Goal: Transaction & Acquisition: Purchase product/service

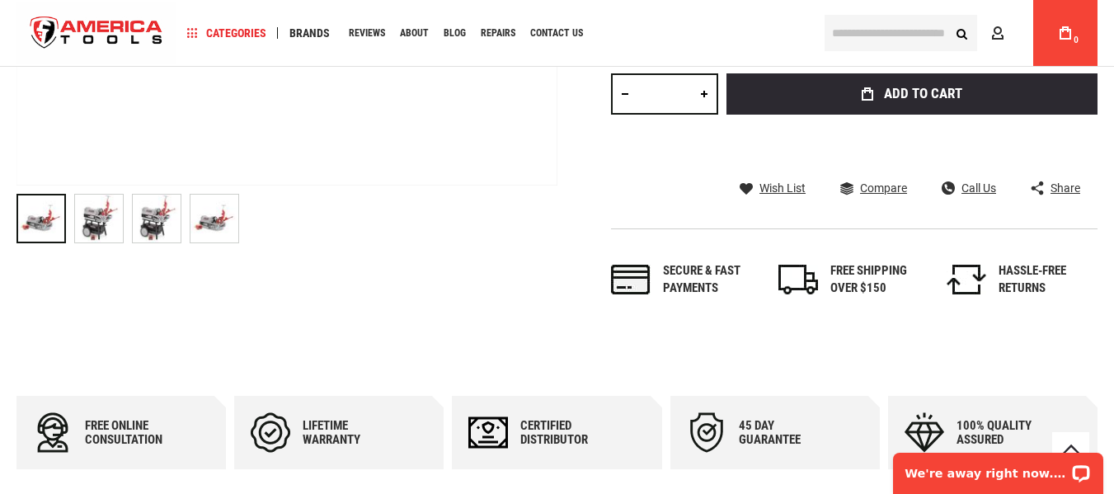
scroll to position [659, 0]
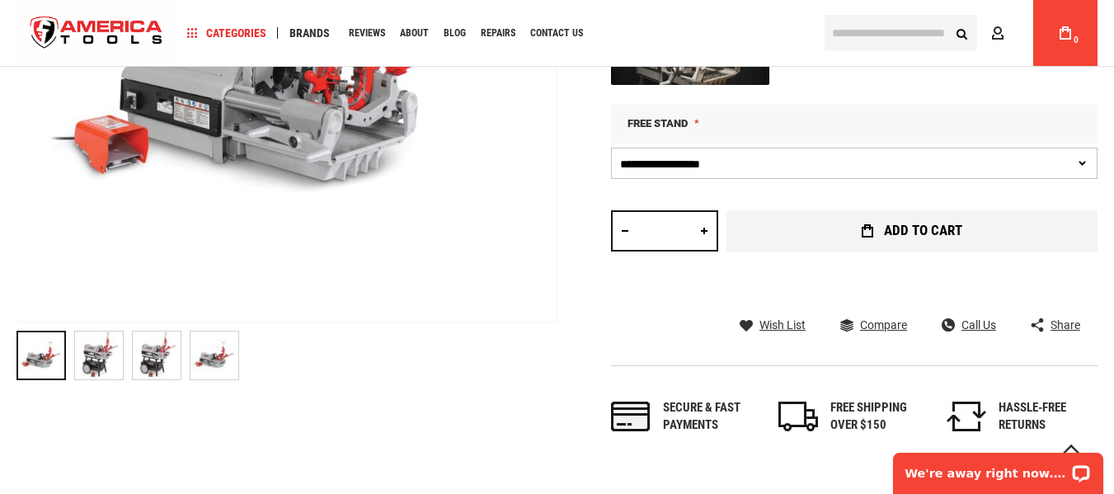
click at [909, 235] on span "Add to Cart" at bounding box center [923, 230] width 78 height 14
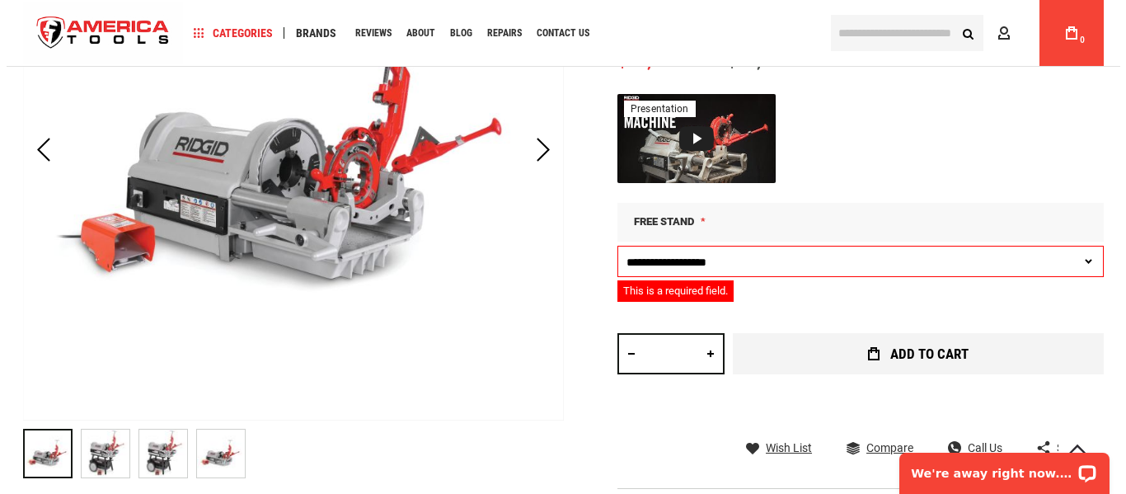
scroll to position [392, 0]
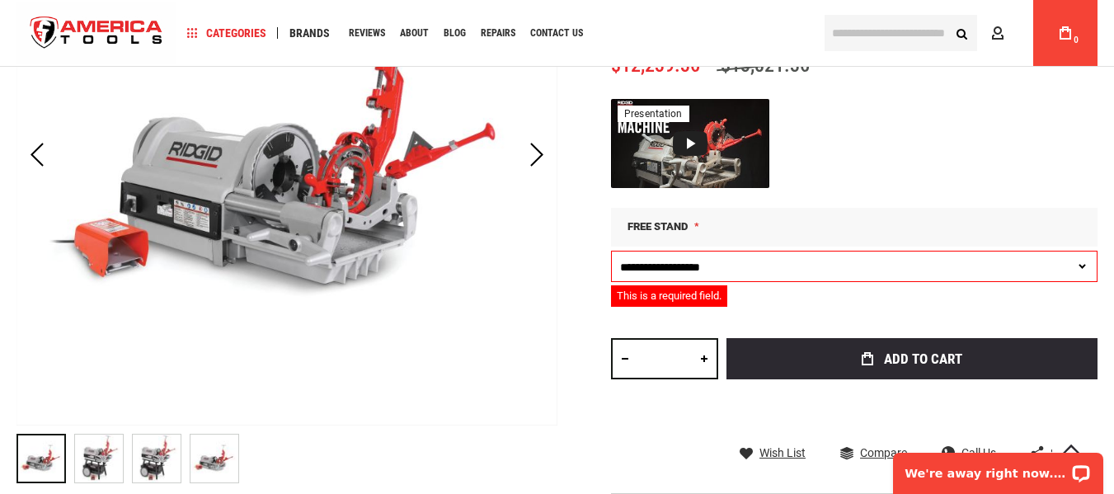
click at [673, 276] on select "**********" at bounding box center [854, 266] width 486 height 31
select select "*"
click at [611, 251] on select "**********" at bounding box center [854, 266] width 486 height 31
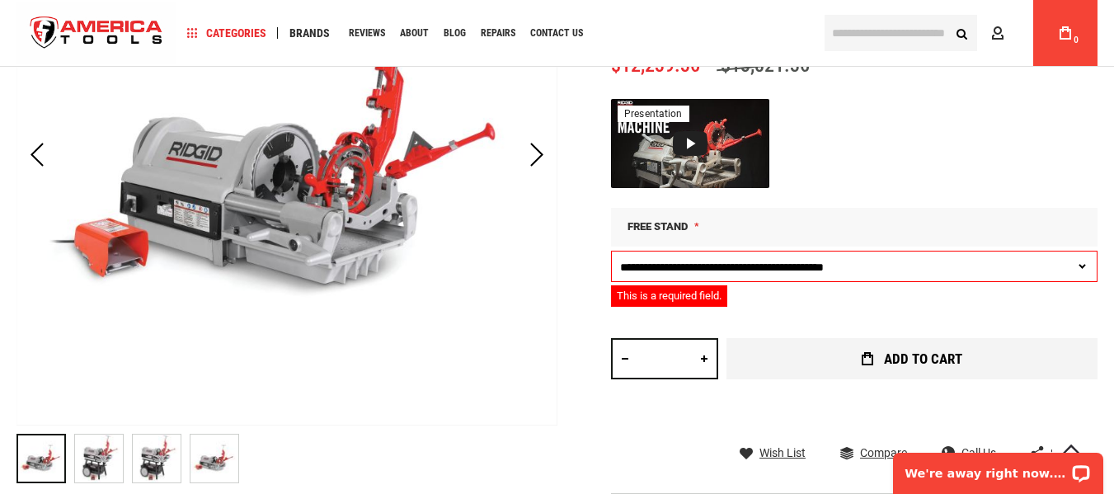
click at [797, 358] on button "Add to Cart" at bounding box center [911, 358] width 371 height 41
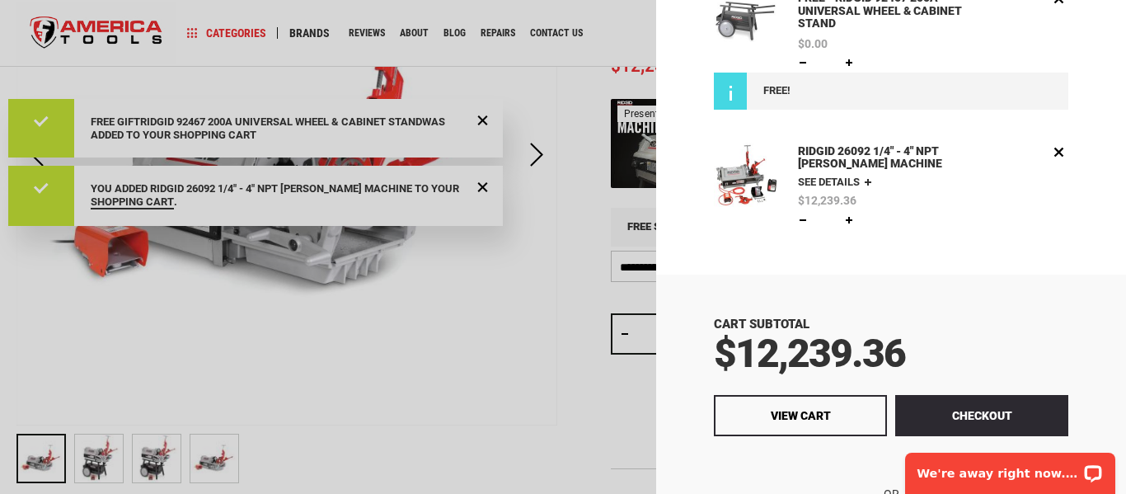
scroll to position [302, 0]
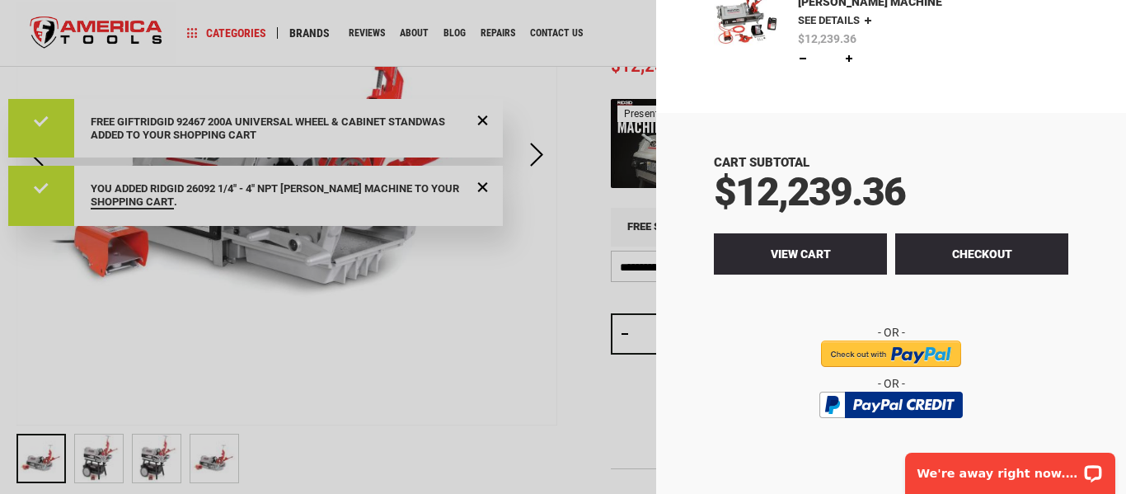
click at [824, 247] on span "View Cart" at bounding box center [801, 253] width 60 height 13
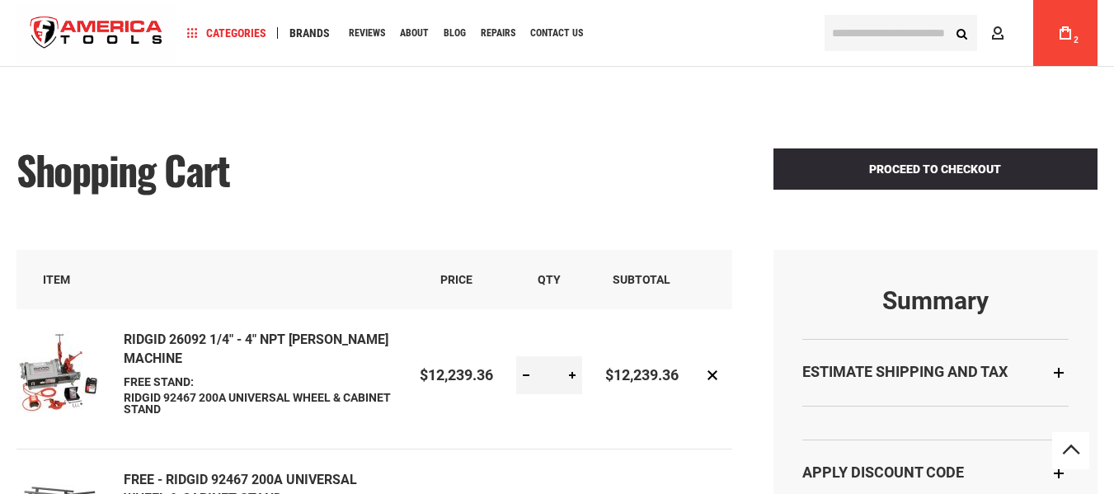
click at [1053, 339] on div "Estimate Shipping and Tax" at bounding box center [935, 372] width 266 height 67
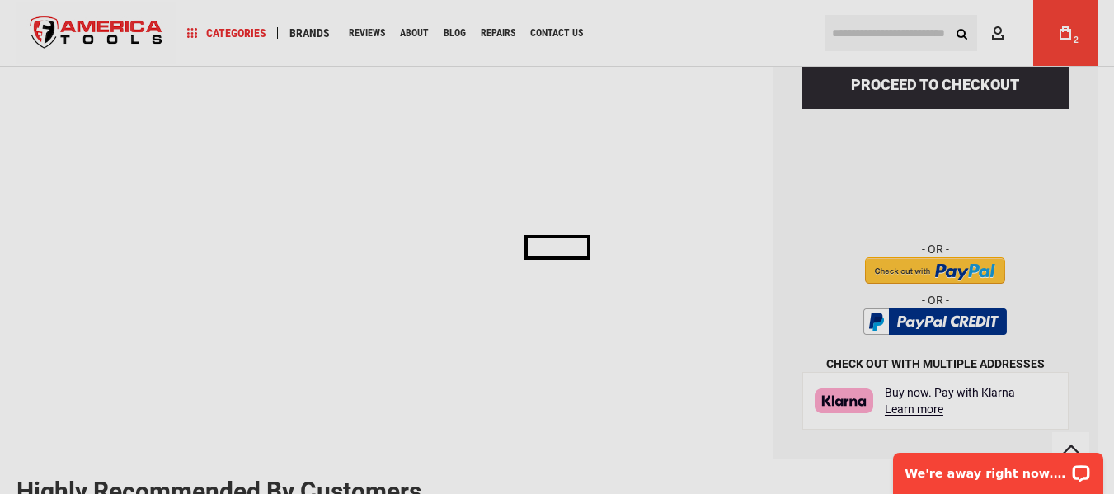
select select "**"
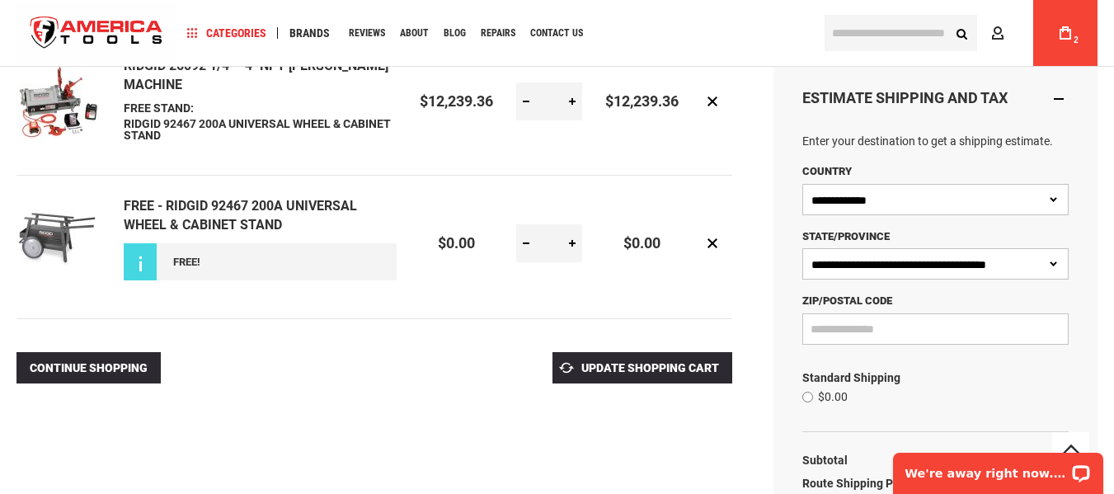
scroll to position [311, 0]
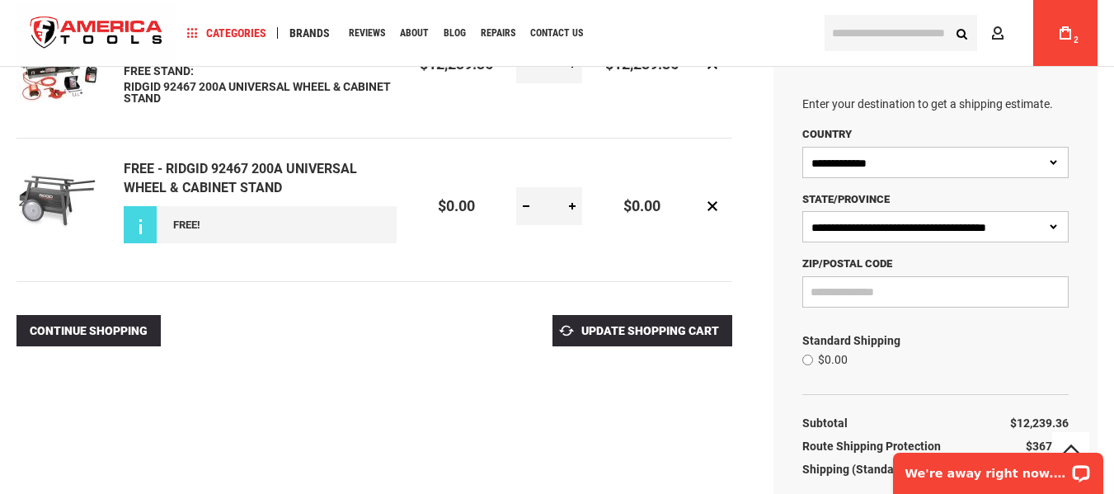
click at [859, 231] on select "**********" at bounding box center [935, 226] width 266 height 31
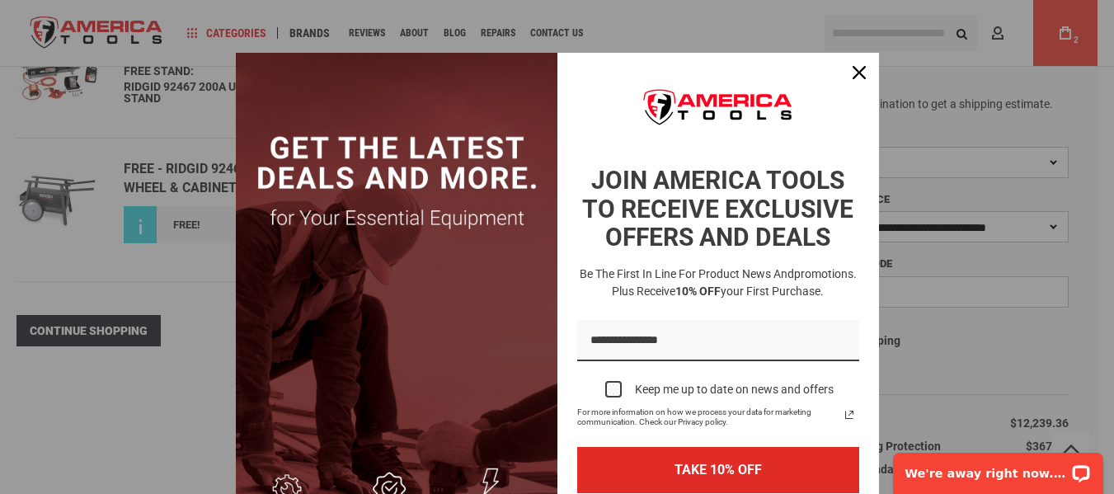
click at [885, 276] on div "Marketing offer form" at bounding box center [557, 247] width 1114 height 494
click at [846, 73] on div "Close" at bounding box center [859, 72] width 26 height 26
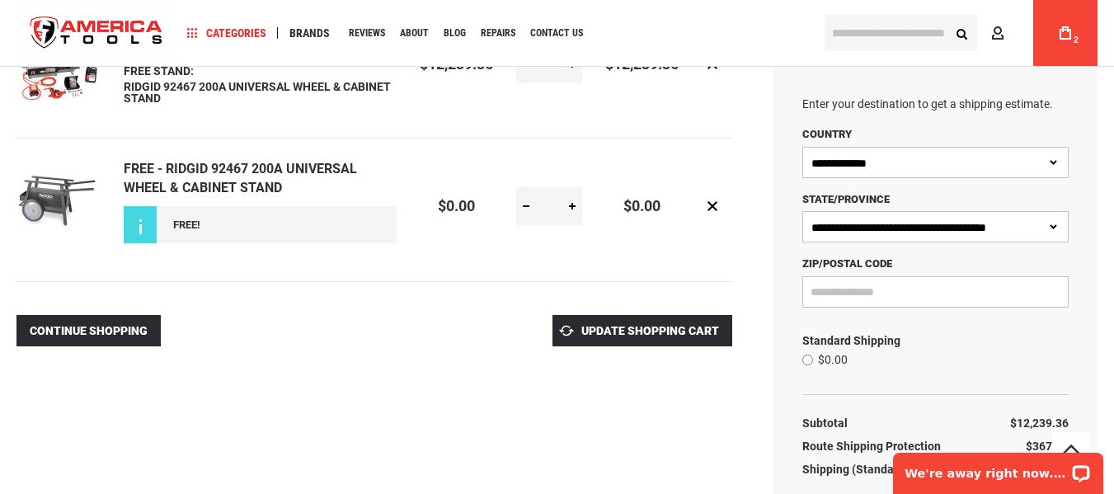
click at [876, 295] on input "Zip/Postal Code" at bounding box center [935, 291] width 266 height 31
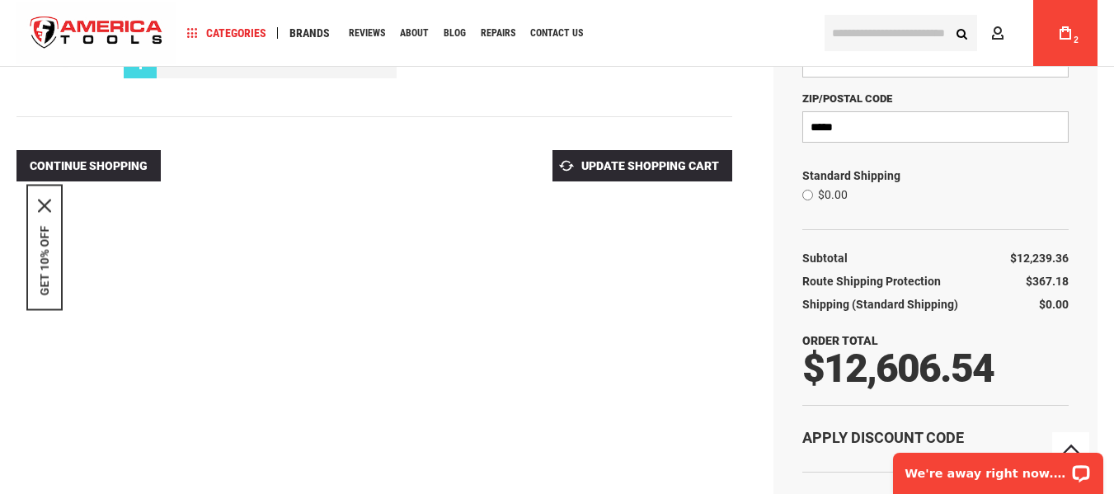
scroll to position [63, 0]
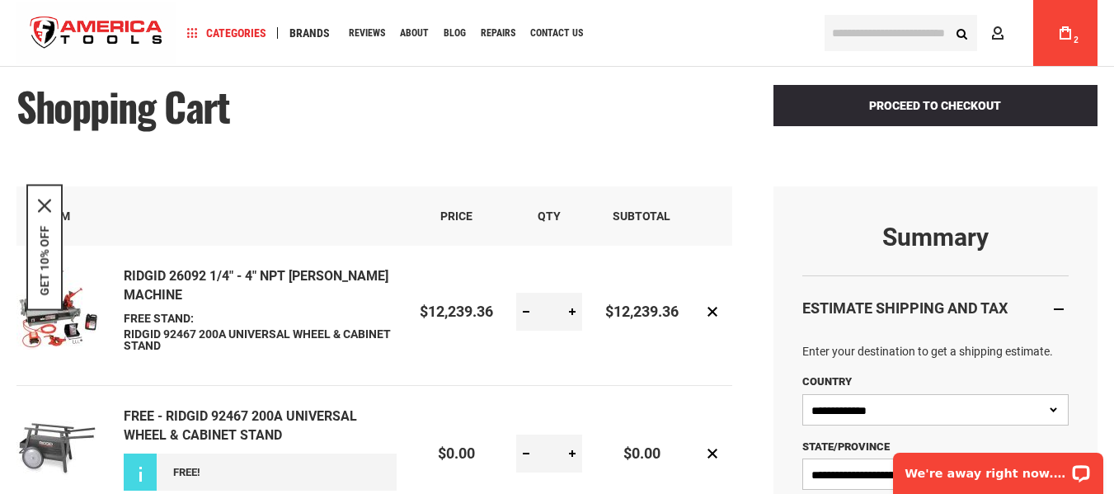
type input "*****"
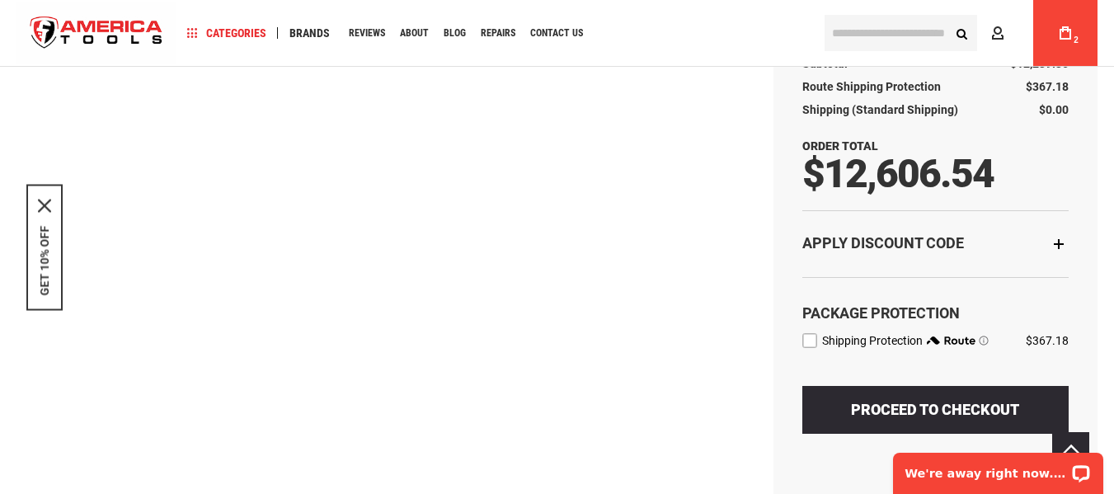
scroll to position [640, 0]
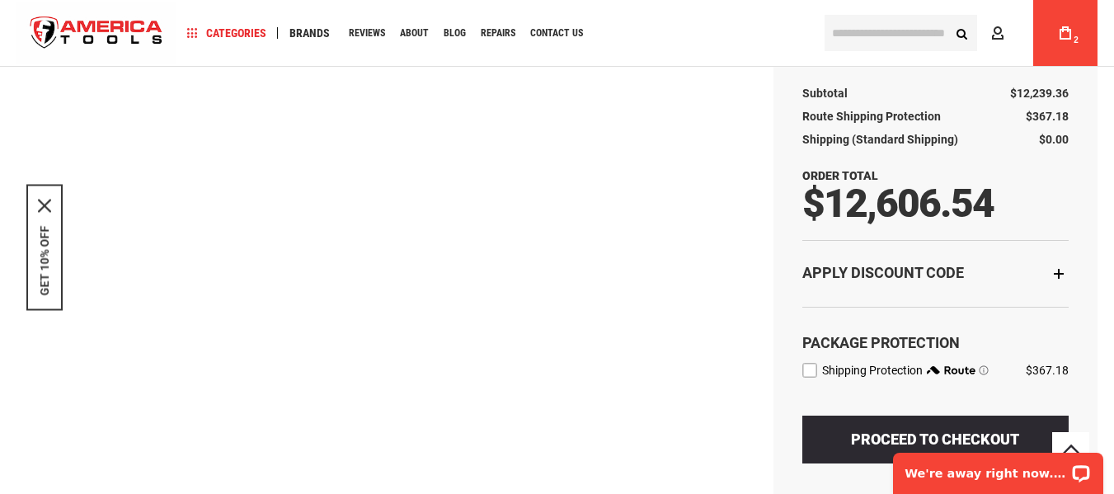
click at [809, 373] on label "route shipping protection selector element" at bounding box center [809, 370] width 15 height 15
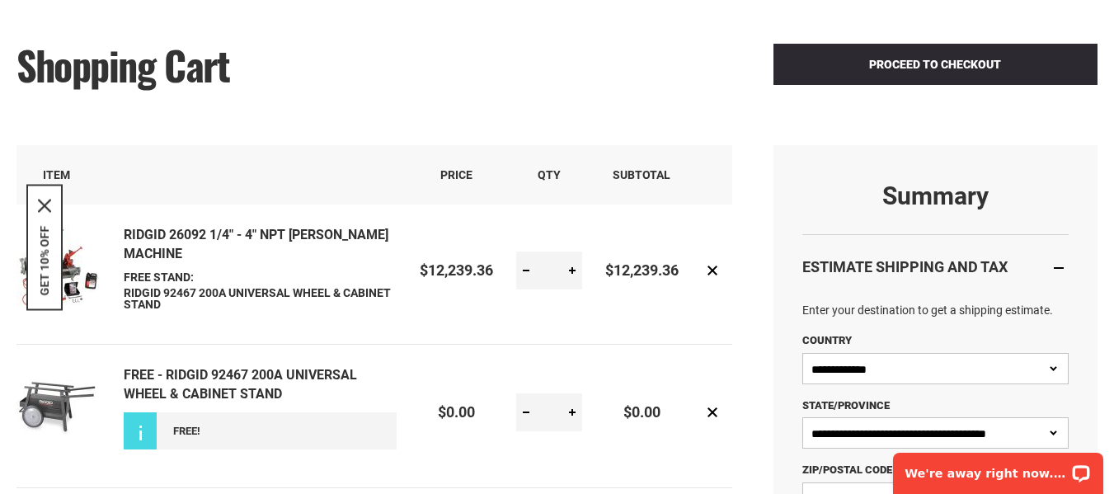
scroll to position [0, 0]
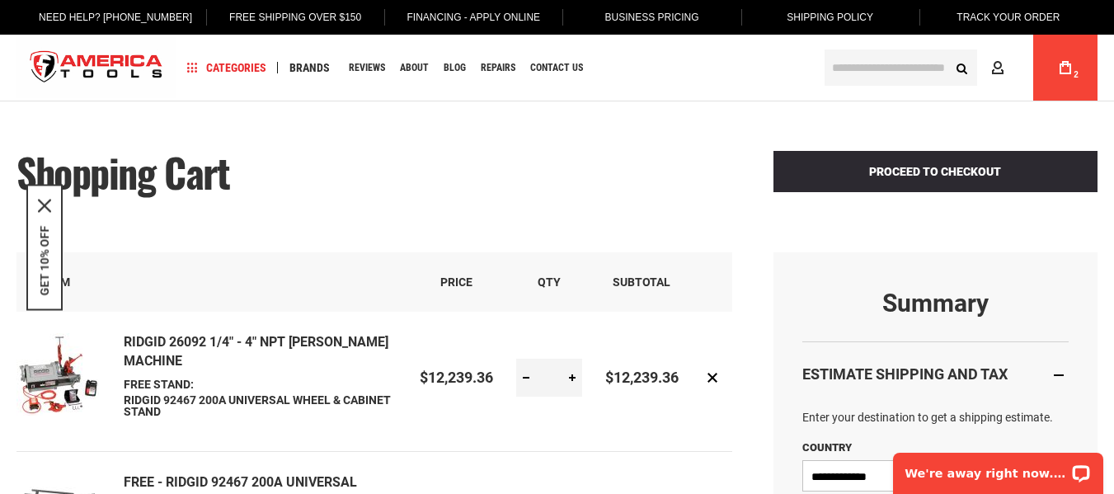
click at [145, 357] on link "RIDGID 26092 1/4" - 4" NPT [PERSON_NAME] MACHINE" at bounding box center [256, 351] width 265 height 35
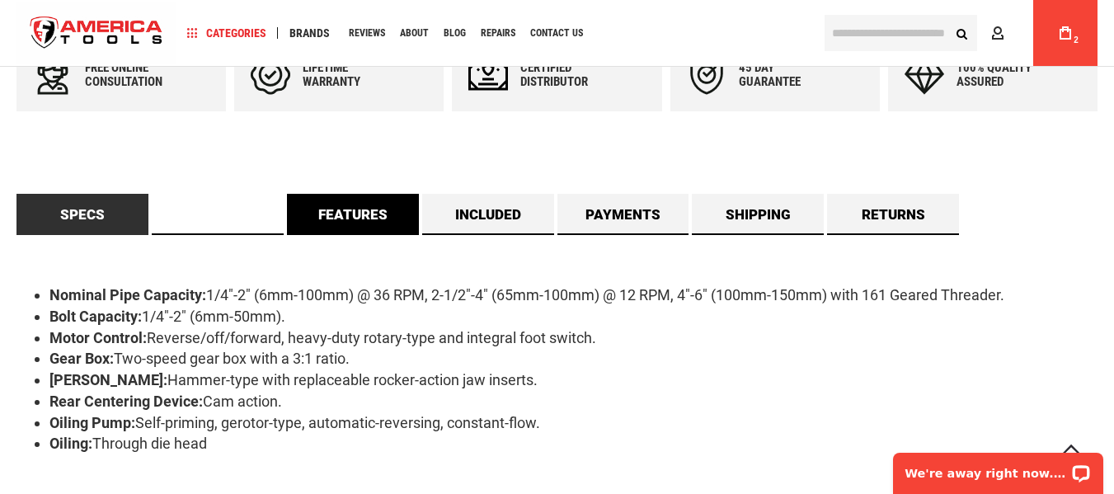
drag, startPoint x: 208, startPoint y: 213, endPoint x: 294, endPoint y: 219, distance: 86.7
click at [207, 213] on link "Description" at bounding box center [218, 214] width 132 height 41
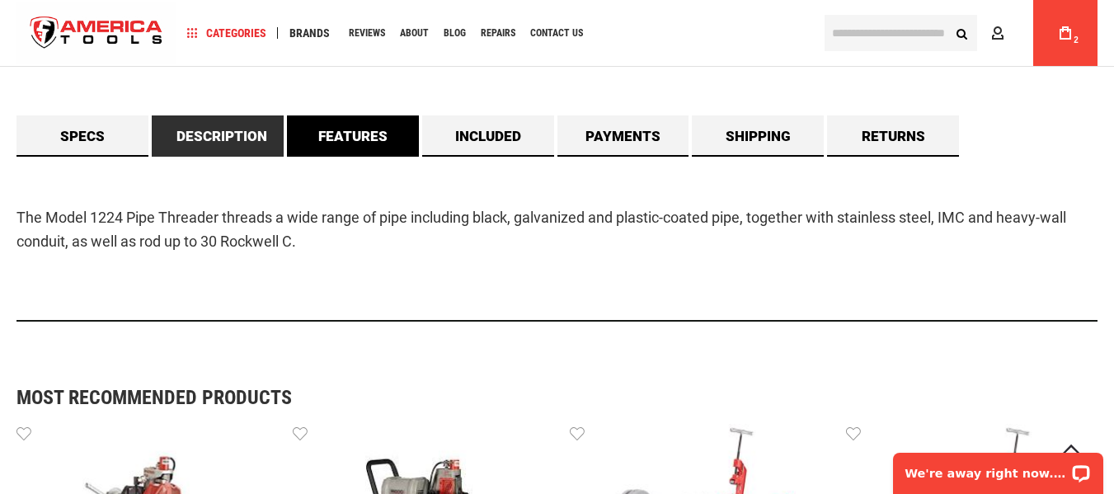
scroll to position [910, 0]
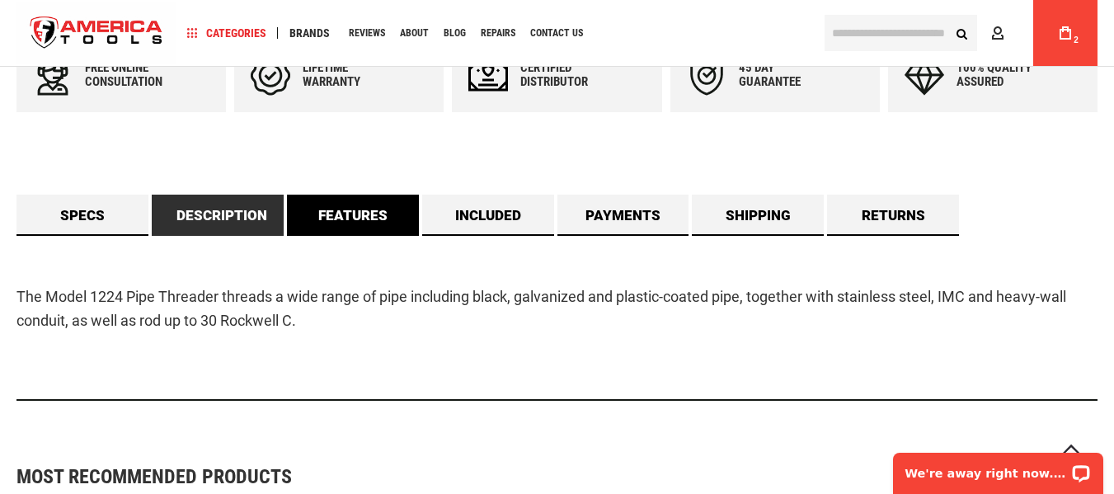
click at [345, 218] on link "Features" at bounding box center [353, 215] width 132 height 41
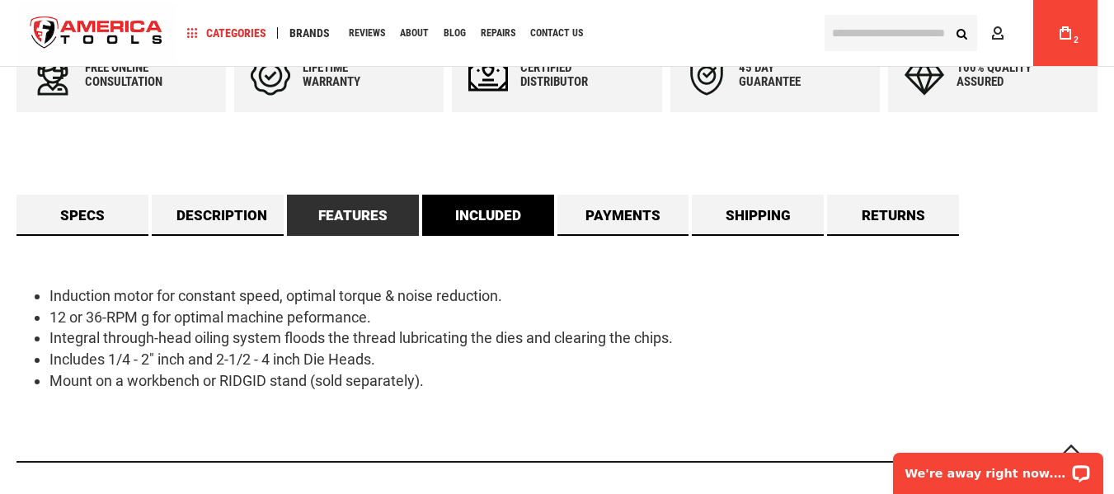
click at [495, 213] on link "Included" at bounding box center [488, 215] width 132 height 41
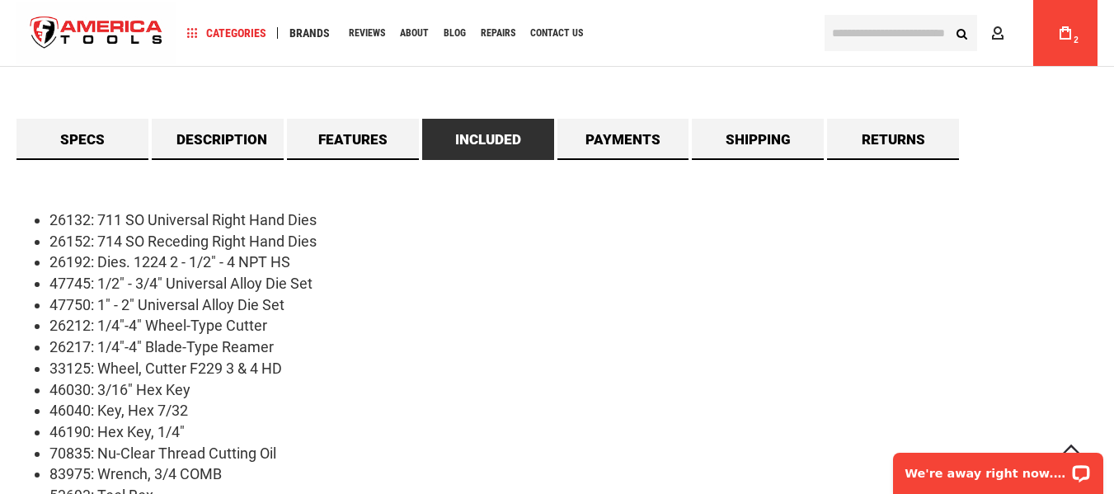
scroll to position [745, 0]
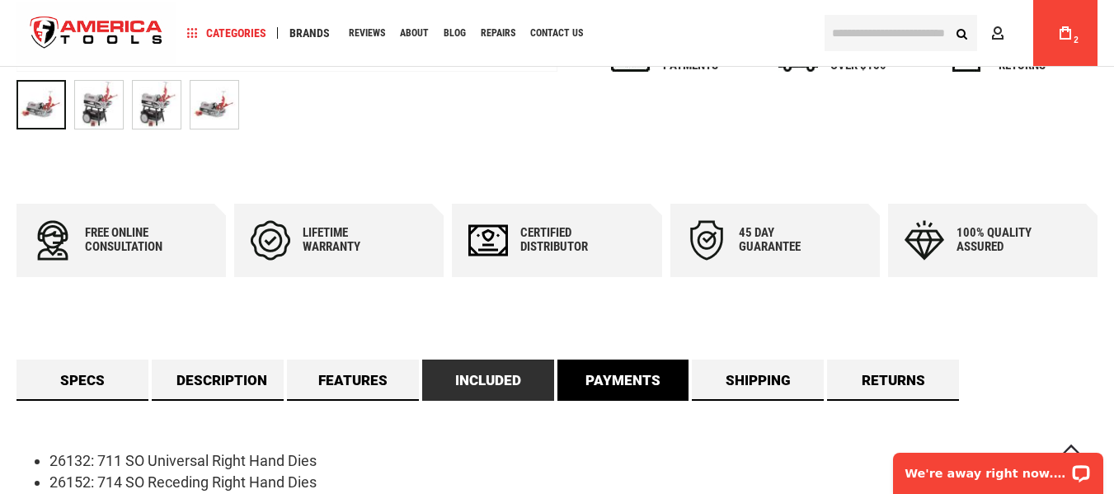
click at [651, 385] on link "Payments" at bounding box center [623, 379] width 132 height 41
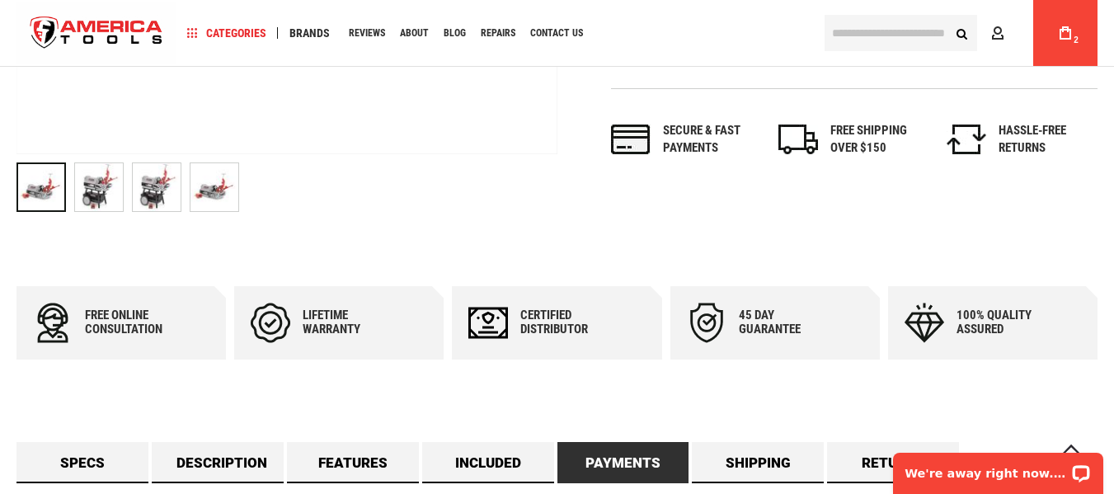
scroll to position [663, 0]
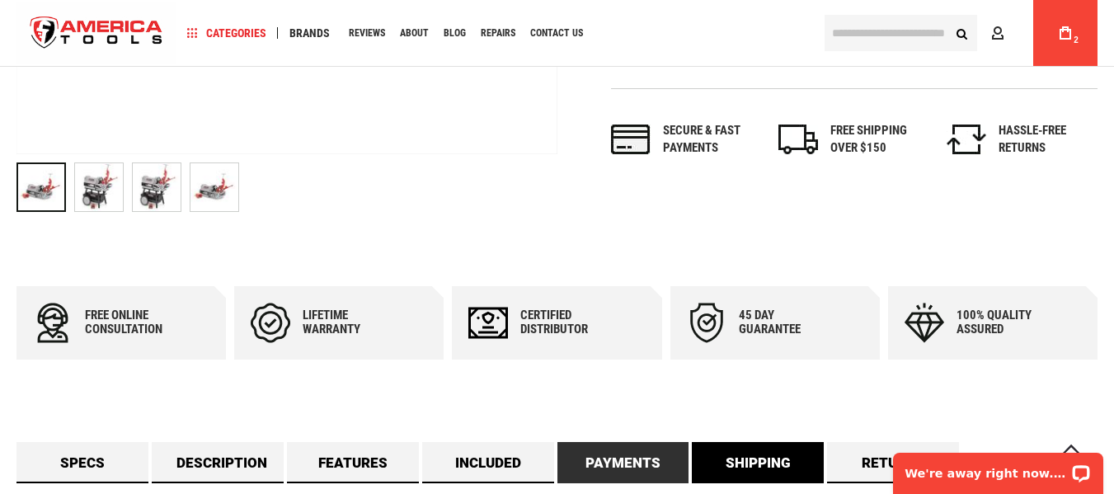
click at [759, 470] on link "Shipping" at bounding box center [758, 462] width 132 height 41
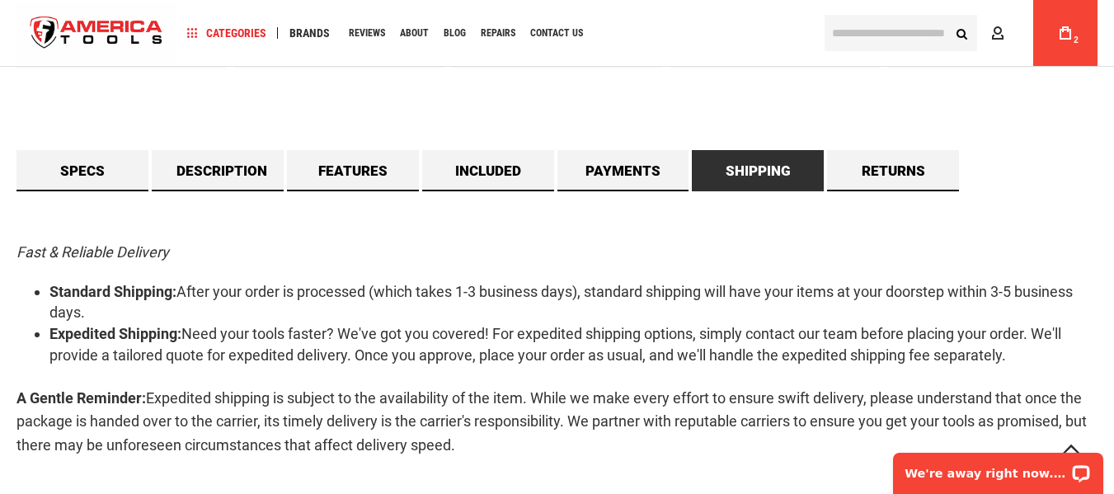
scroll to position [992, 0]
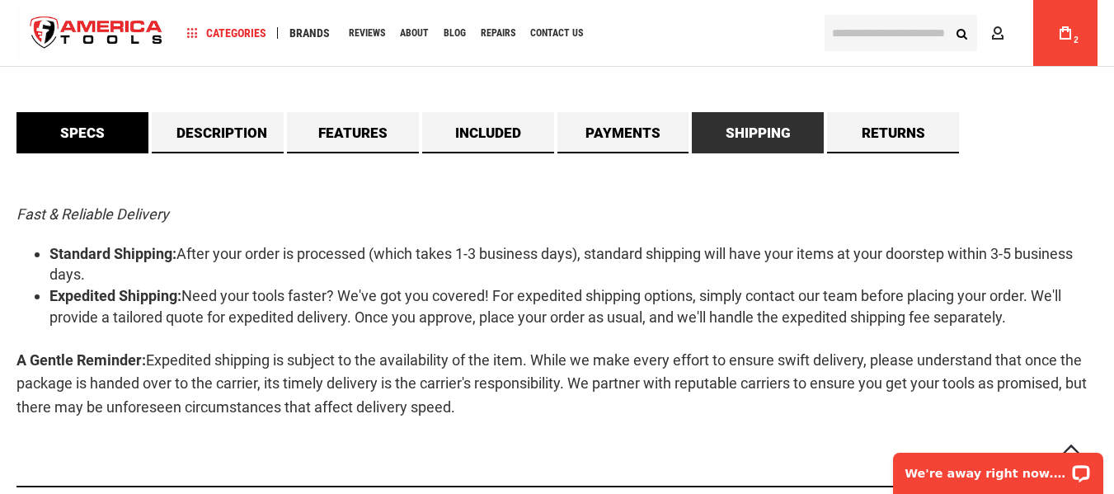
click at [99, 125] on link "Specs" at bounding box center [82, 132] width 132 height 41
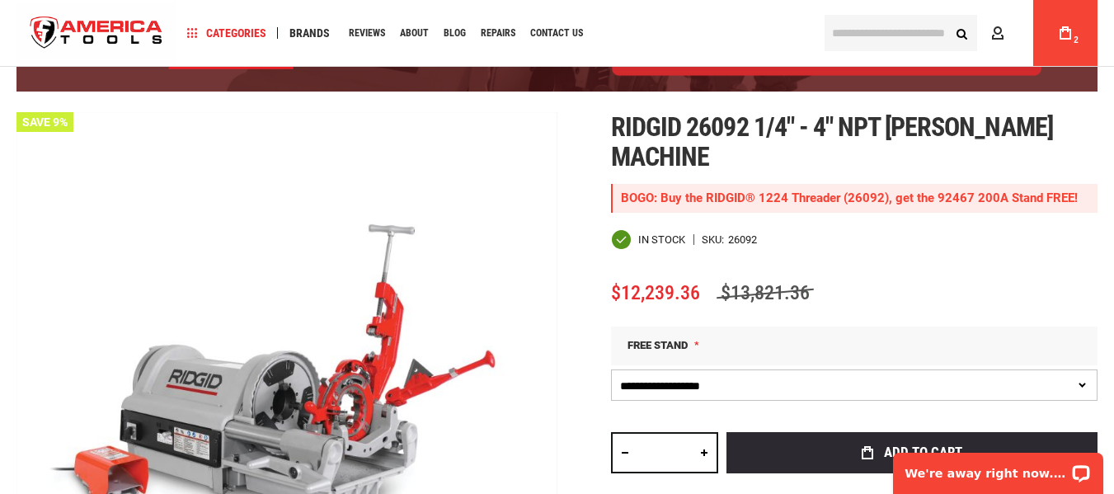
scroll to position [165, 0]
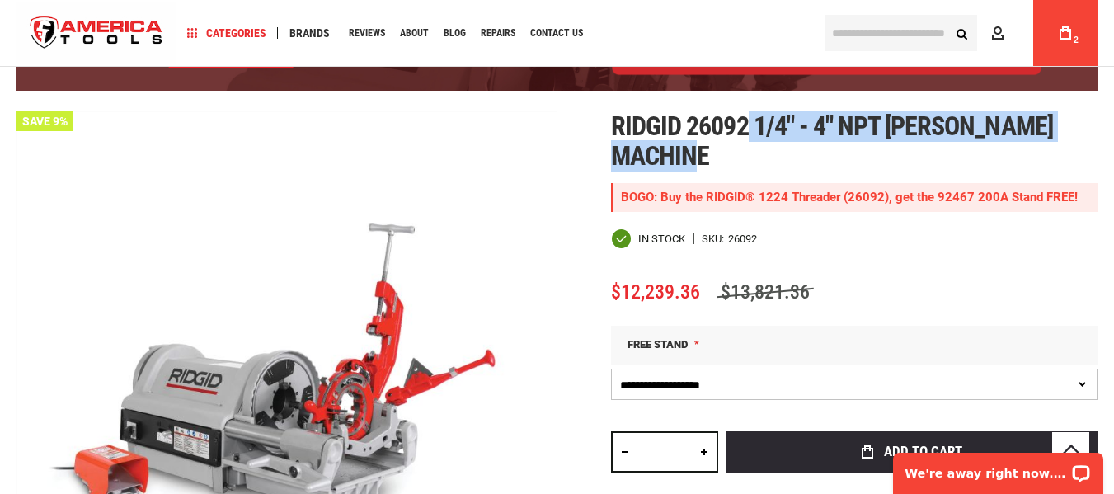
drag, startPoint x: 749, startPoint y: 121, endPoint x: 776, endPoint y: 159, distance: 46.2
click at [776, 159] on h1 "Ridgid 26092 1/4" - 4" npt hammer chuck machine" at bounding box center [854, 140] width 486 height 59
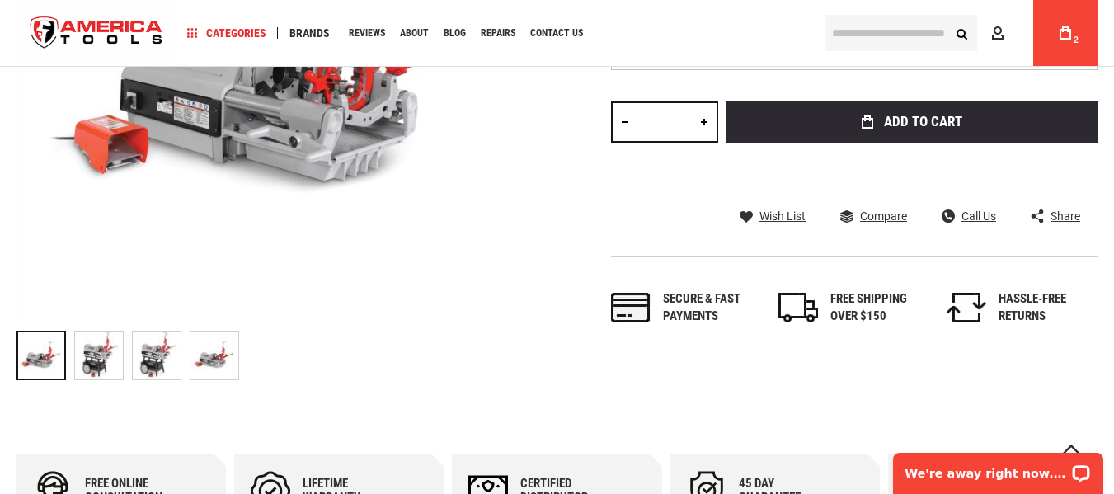
scroll to position [907, 0]
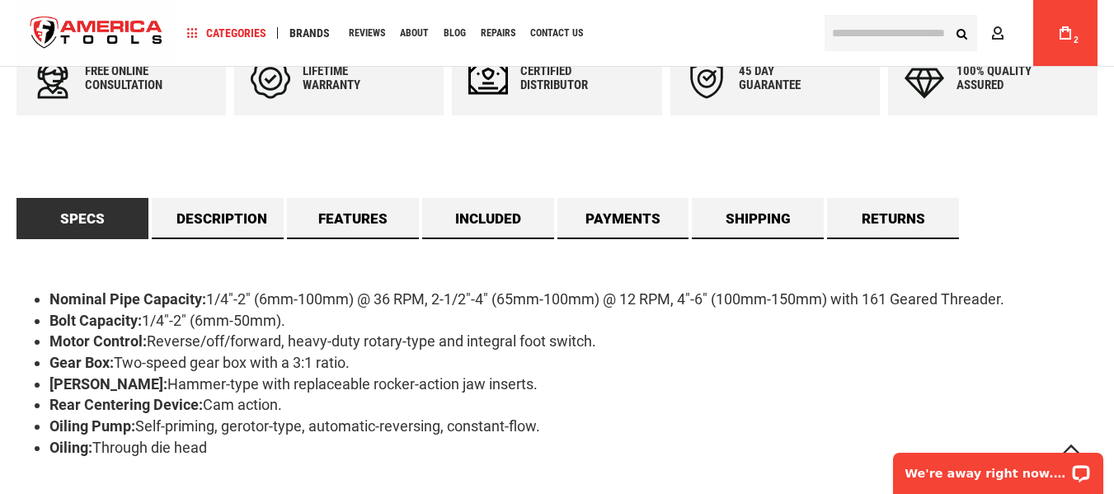
drag, startPoint x: 224, startPoint y: 454, endPoint x: 49, endPoint y: 307, distance: 228.7
click at [49, 307] on ul "Nominal Pipe Capacity: 1/4"-2" (6mm-100mm) @ 36 RPM, 2-1/2"-4" (65mm-100mm) @ 1…" at bounding box center [556, 373] width 1081 height 170
copy ul "Nominal Pipe Capacity: 1/4"-2" (6mm-100mm) @ 36 RPM, 2-1/2"-4" (65mm-100mm) @ 1…"
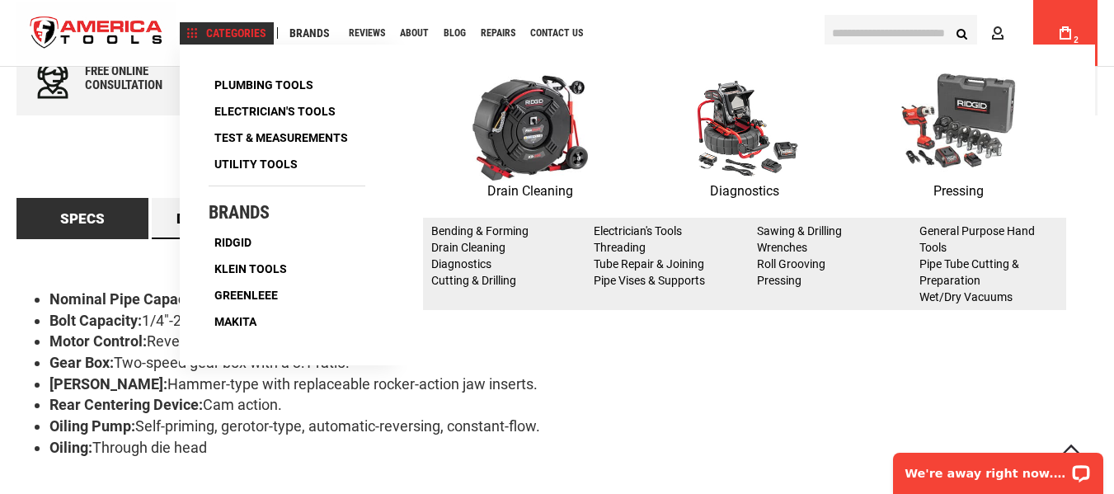
click at [249, 219] on h4 "Brands" at bounding box center [287, 213] width 157 height 20
drag, startPoint x: 196, startPoint y: 215, endPoint x: 186, endPoint y: 214, distance: 9.9
click at [196, 214] on div "Plumbing Tools Drain Cleaning Diagnostics Pressing ‹ › Bending & Forming Drain …" at bounding box center [286, 204] width 181 height 263
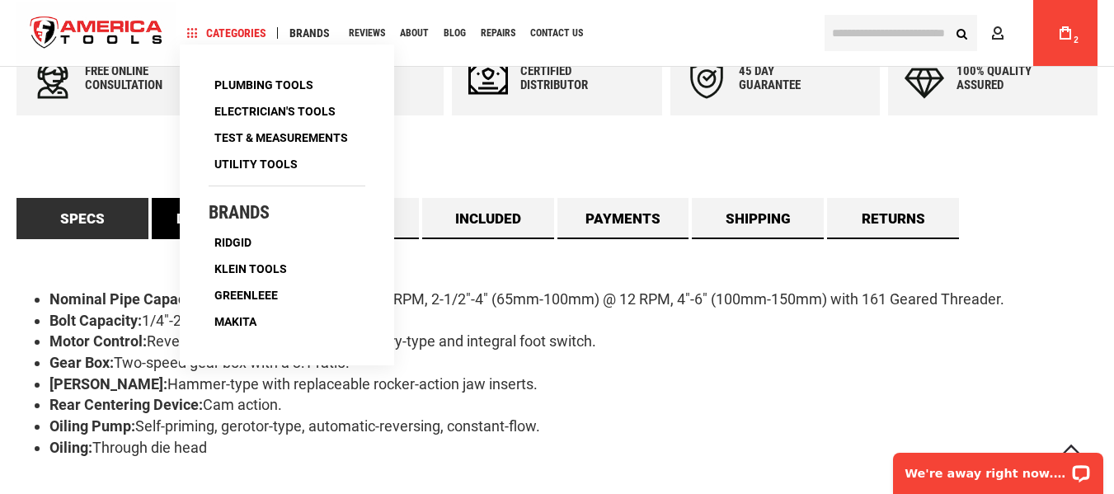
click at [163, 214] on link "Description" at bounding box center [218, 218] width 132 height 41
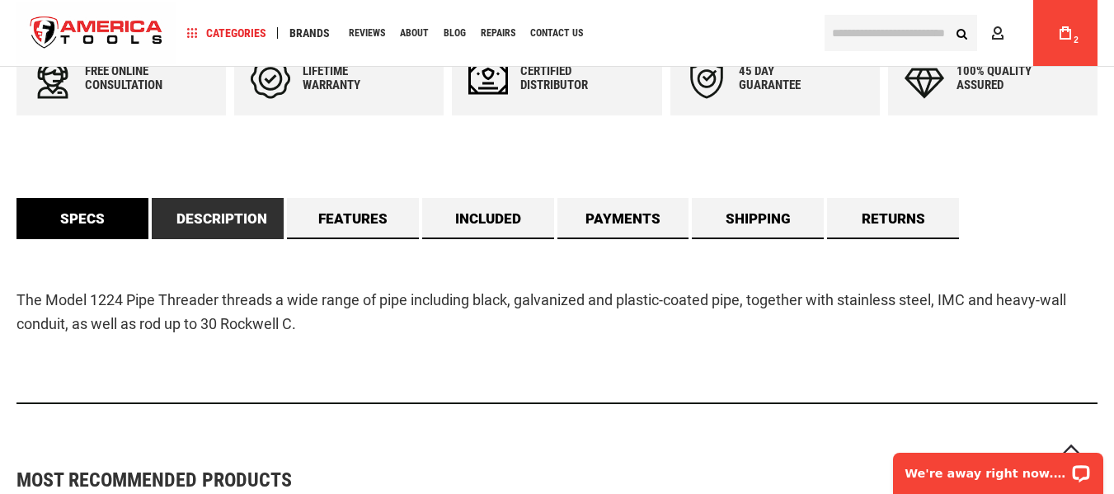
click at [93, 202] on link "Specs" at bounding box center [82, 218] width 132 height 41
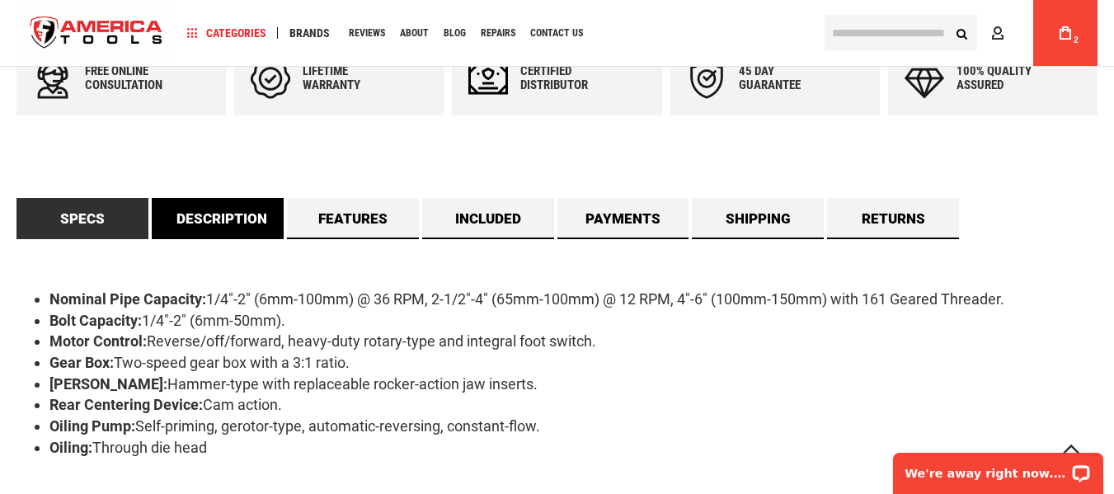
click at [175, 212] on link "Description" at bounding box center [218, 218] width 132 height 41
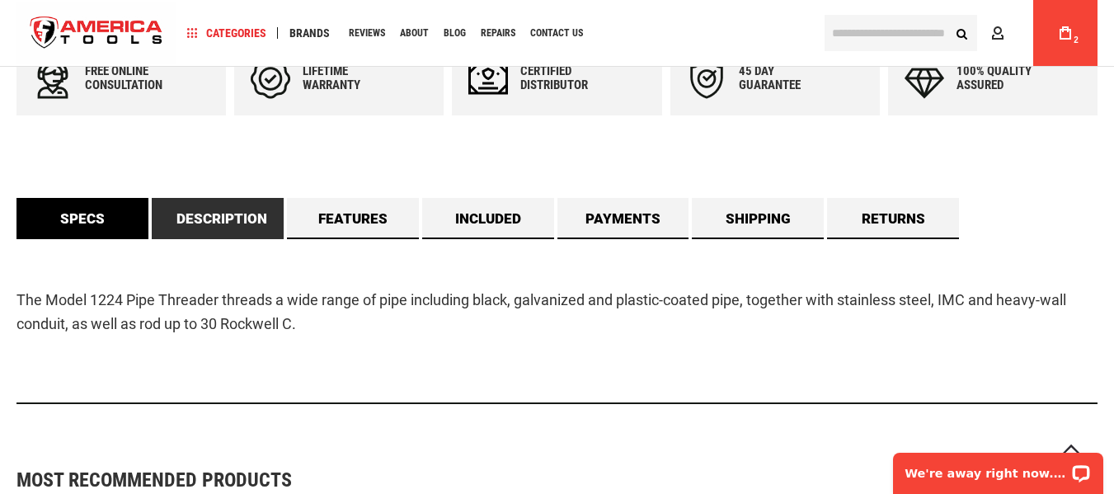
click at [78, 215] on link "Specs" at bounding box center [82, 218] width 132 height 41
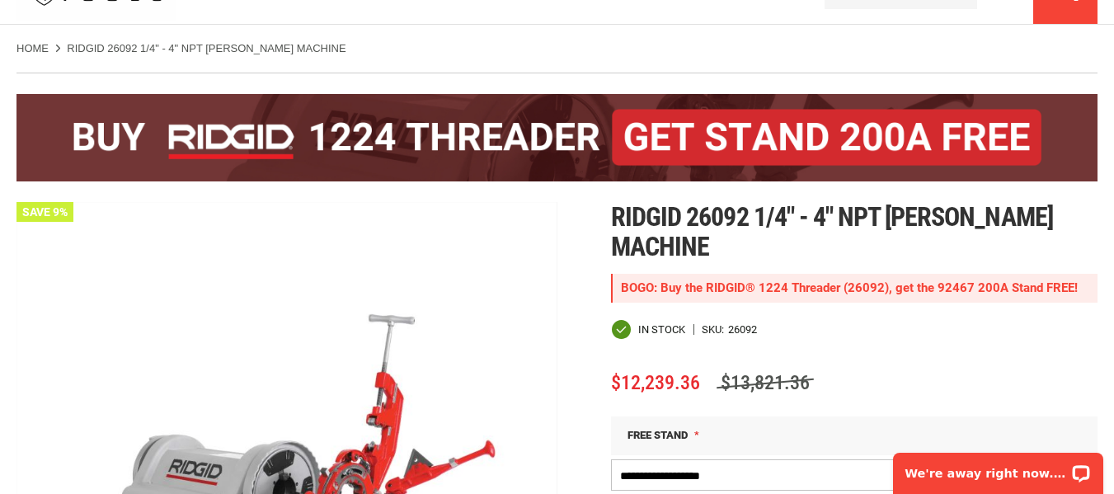
scroll to position [0, 0]
